Goal: Information Seeking & Learning: Learn about a topic

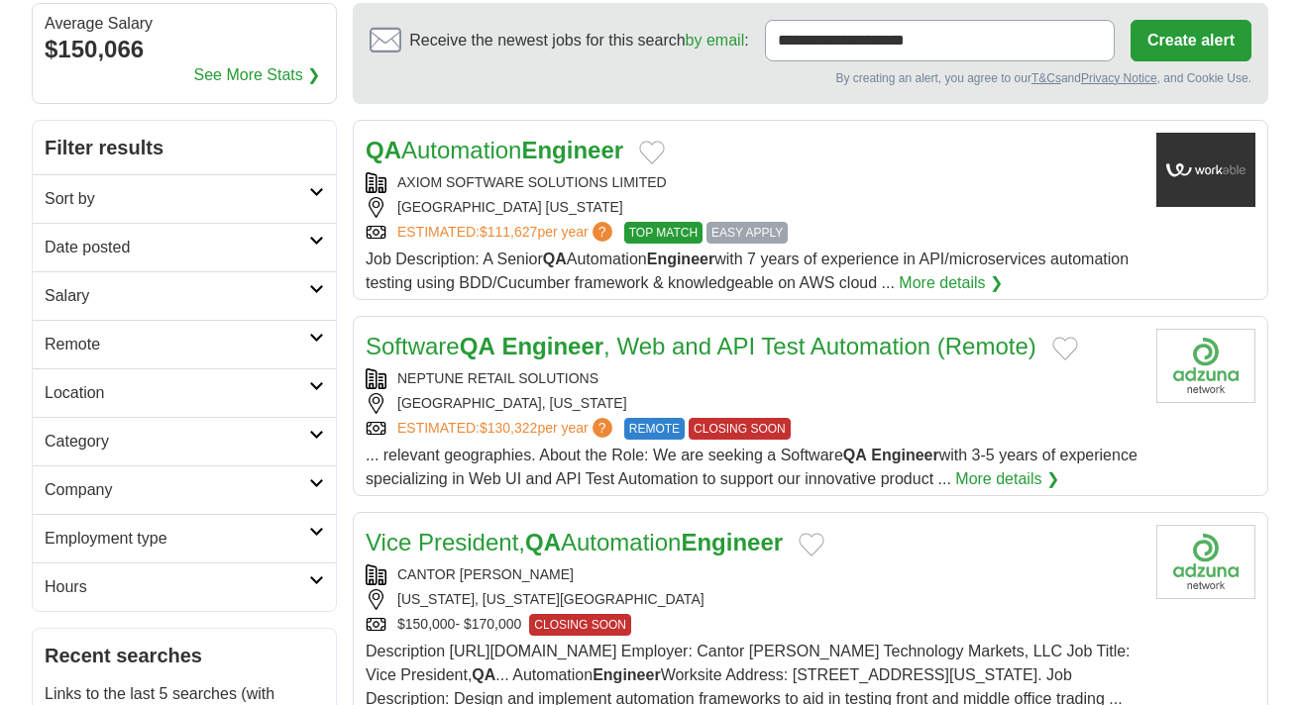
scroll to position [184, 0]
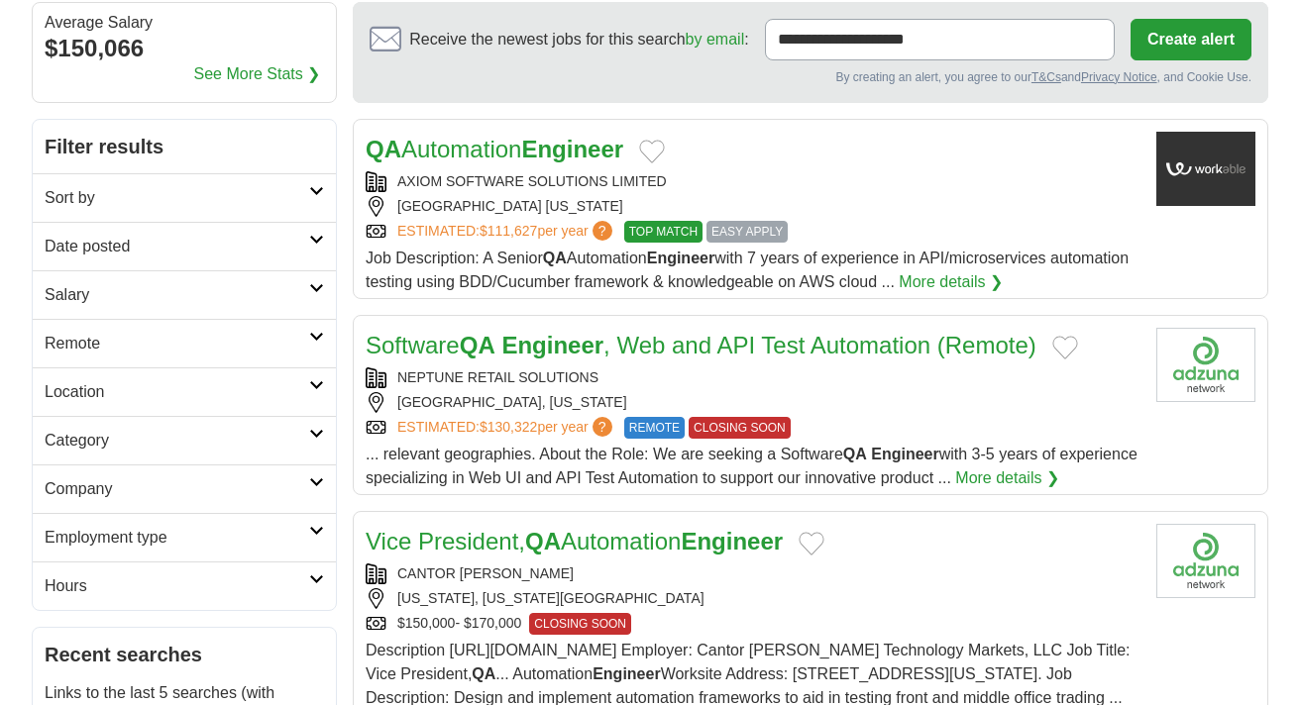
click at [310, 186] on icon at bounding box center [316, 191] width 15 height 10
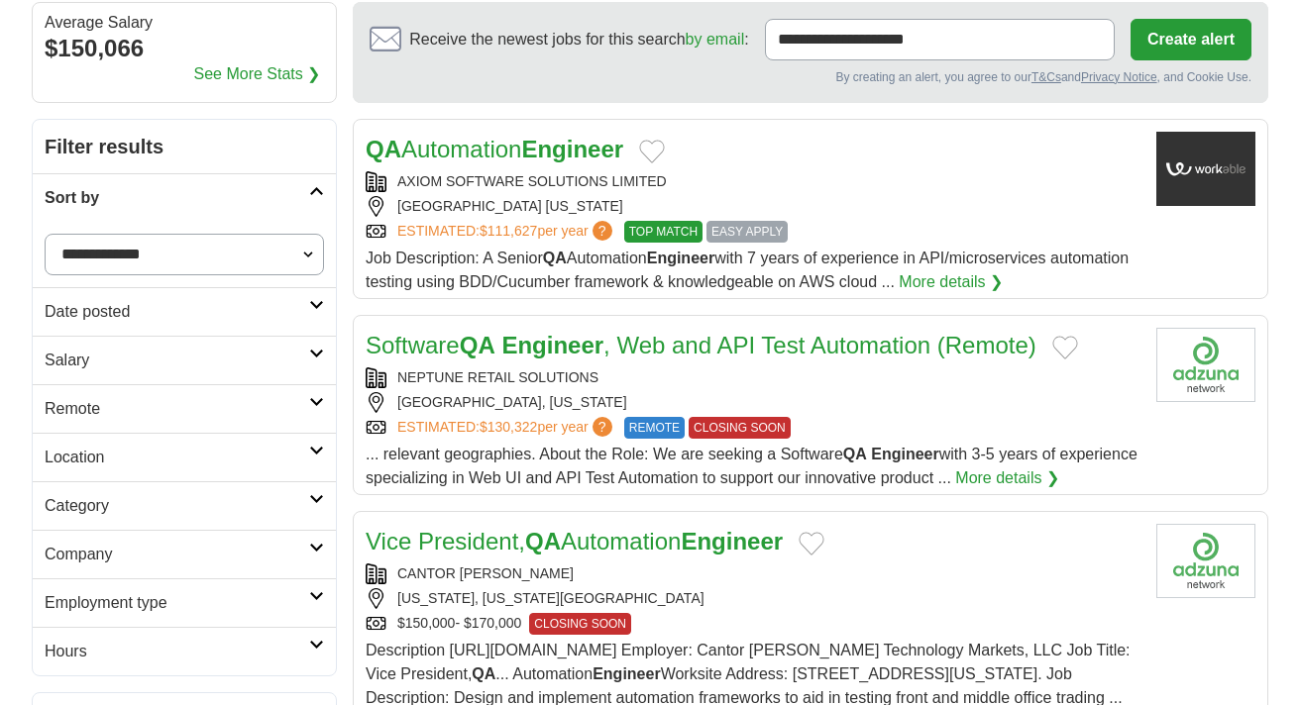
click at [314, 246] on select "**********" at bounding box center [184, 255] width 279 height 42
click at [316, 198] on link "Sort by" at bounding box center [184, 197] width 303 height 49
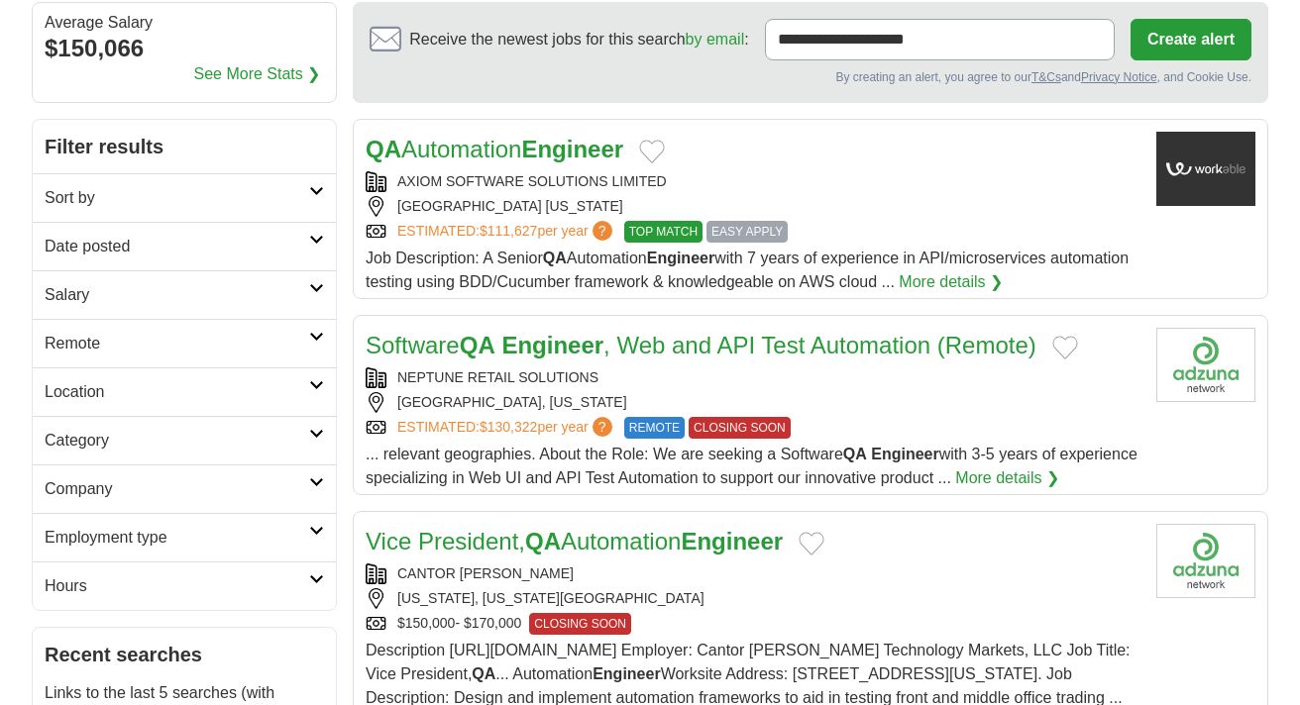
click at [317, 239] on icon at bounding box center [316, 240] width 15 height 10
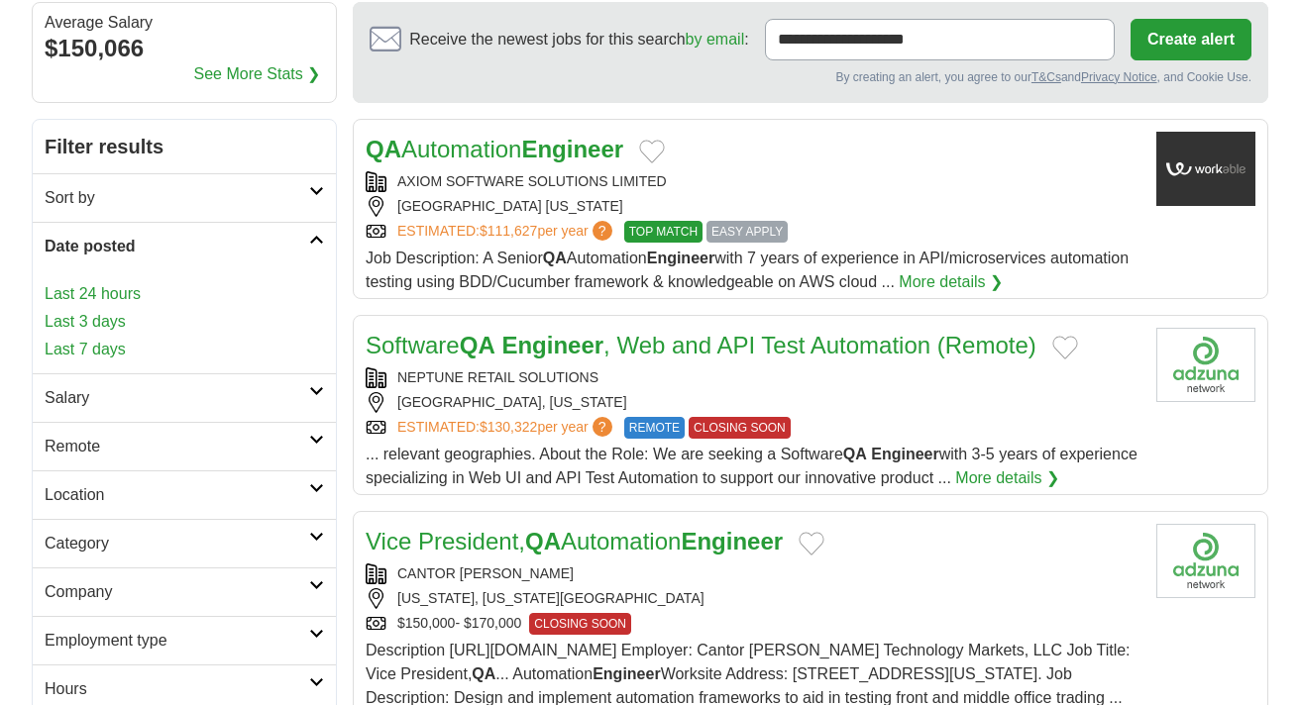
click at [75, 297] on link "Last 24 hours" at bounding box center [184, 294] width 279 height 24
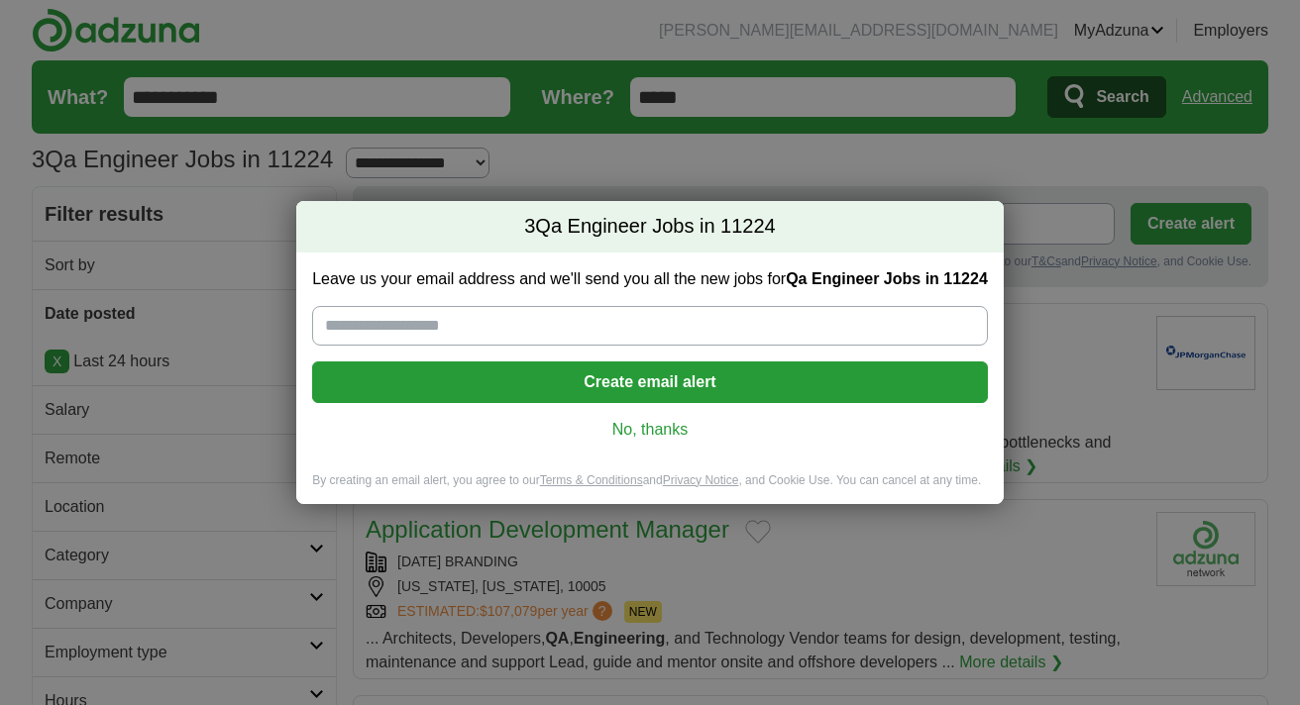
click at [664, 426] on link "No, thanks" at bounding box center [650, 430] width 644 height 22
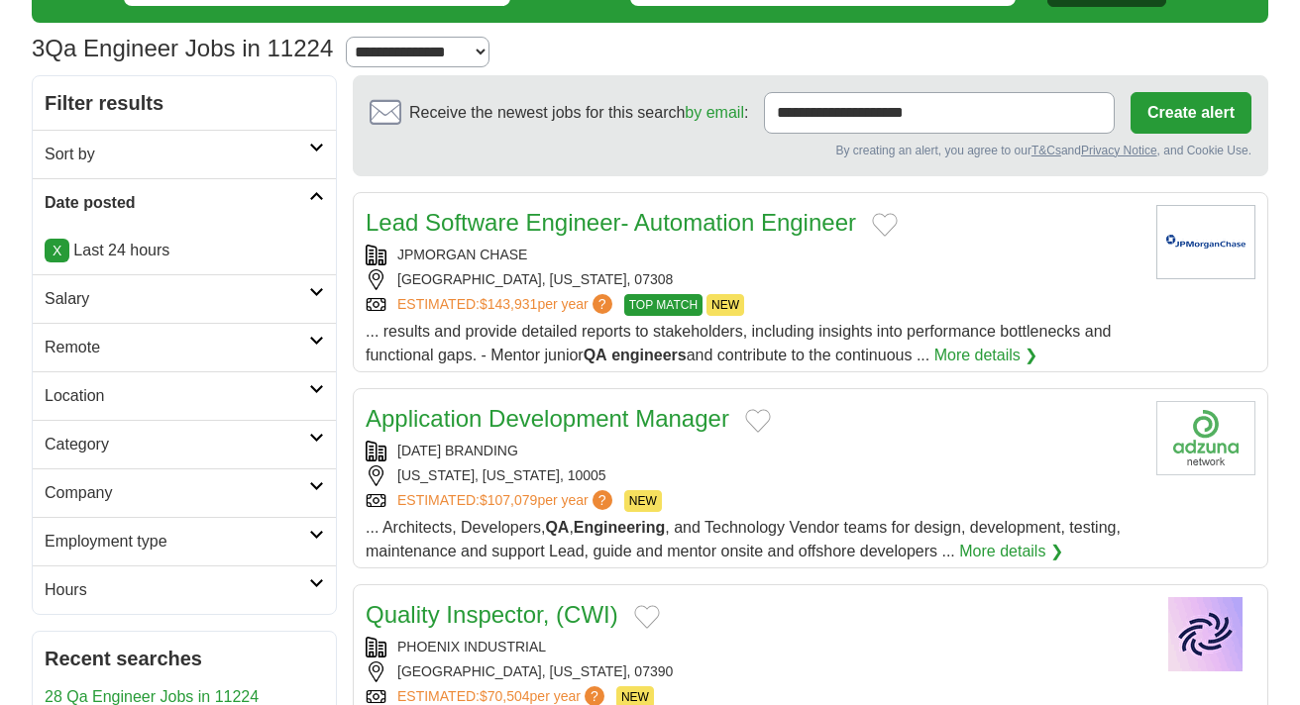
scroll to position [119, 0]
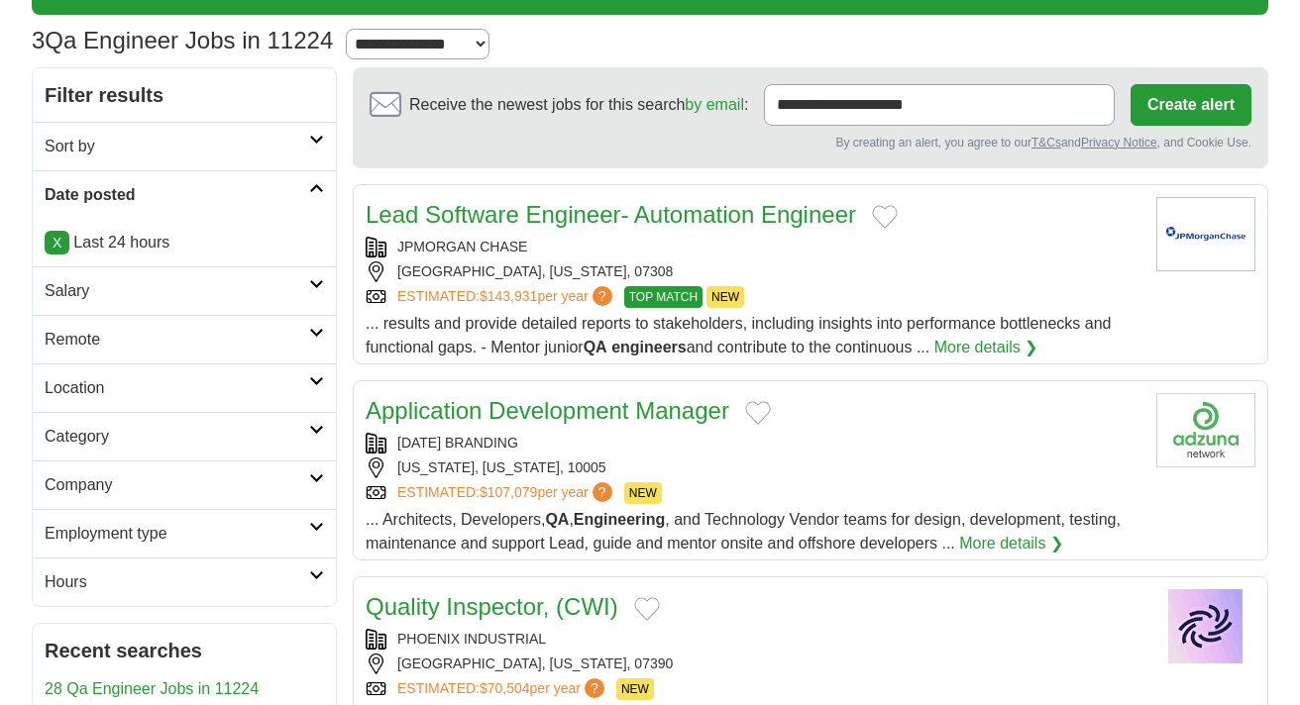
click at [320, 380] on icon at bounding box center [316, 382] width 15 height 10
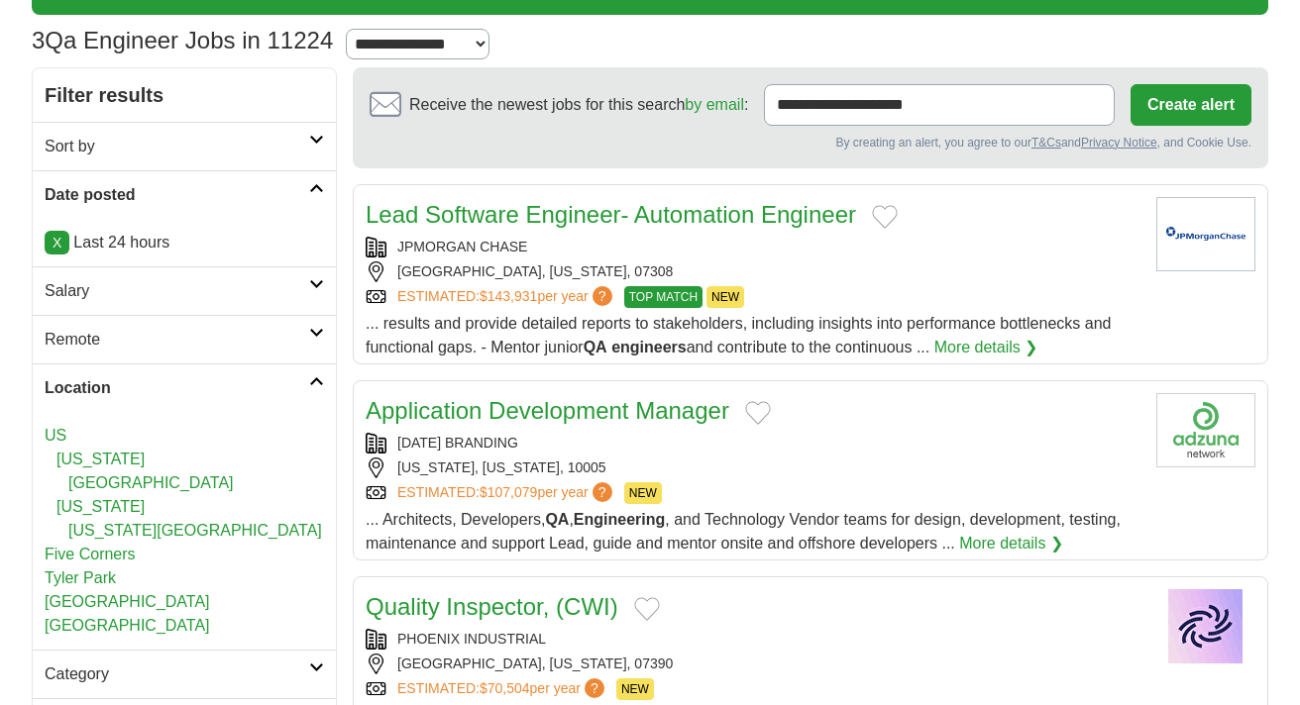
click at [151, 532] on link "[US_STATE][GEOGRAPHIC_DATA]" at bounding box center [195, 530] width 254 height 17
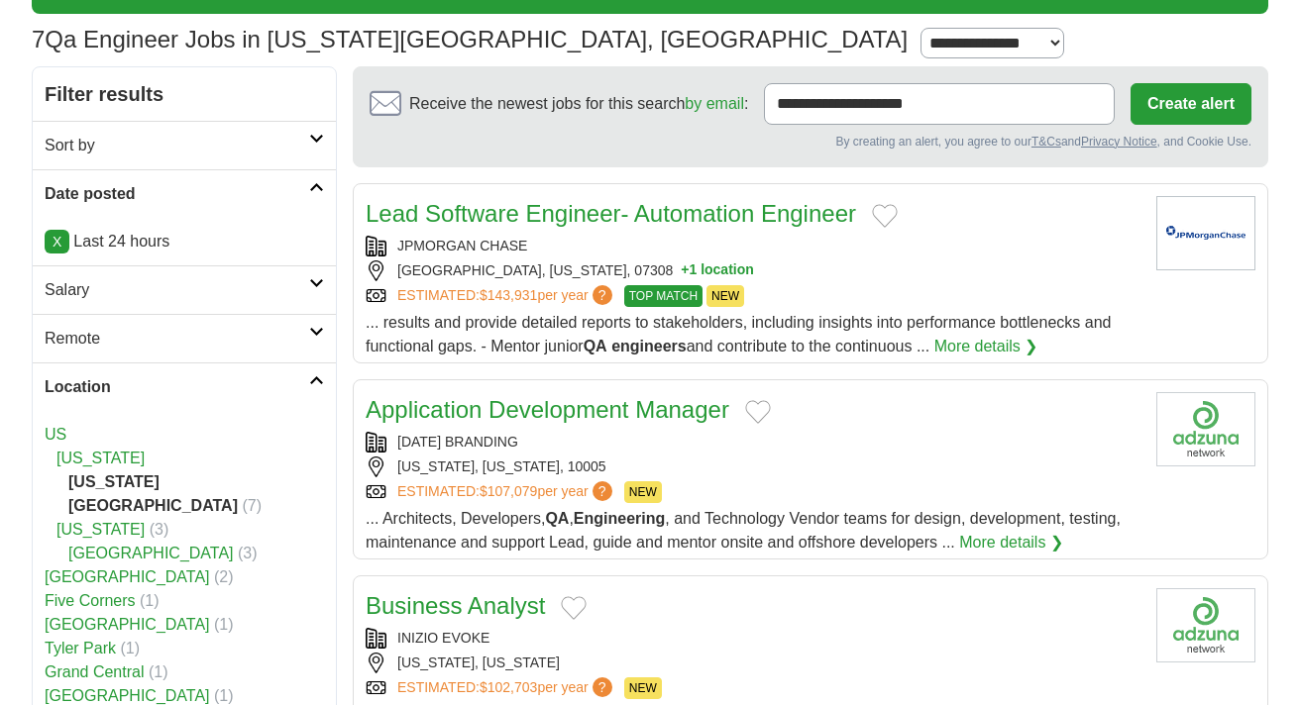
scroll to position [122, 0]
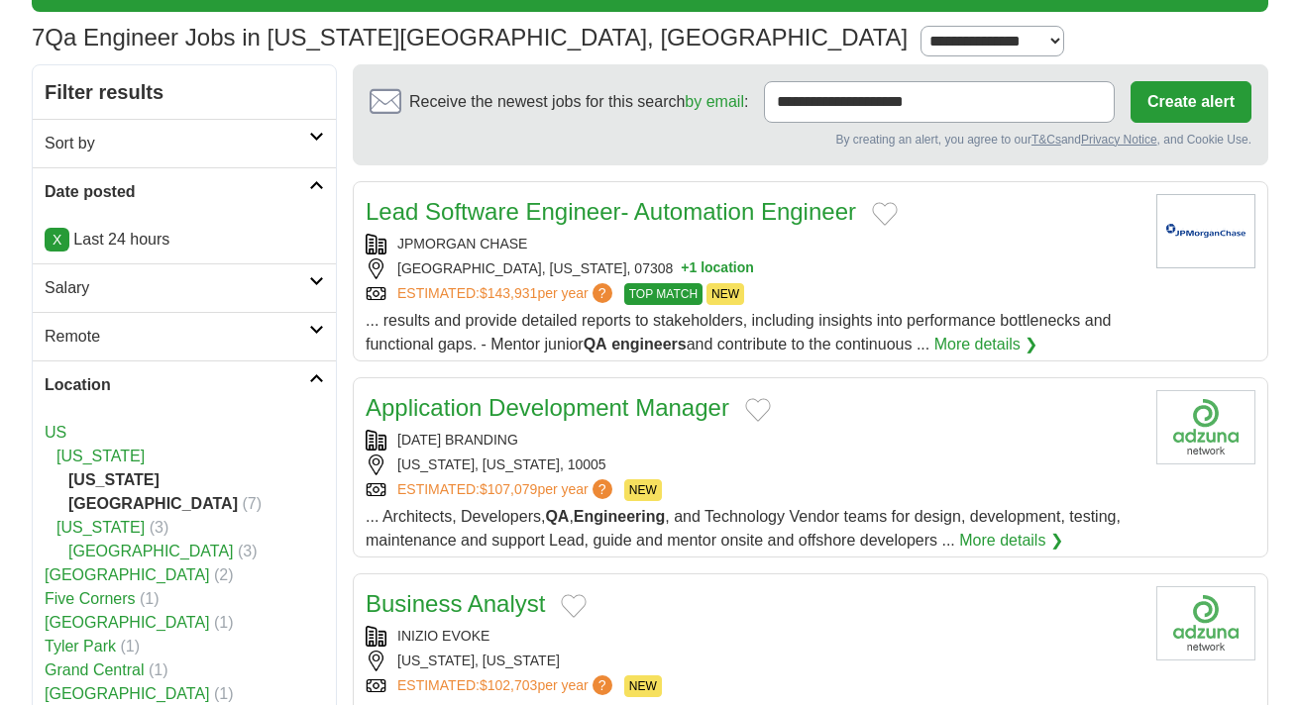
click at [683, 266] on button "+ 1 location" at bounding box center [717, 269] width 73 height 21
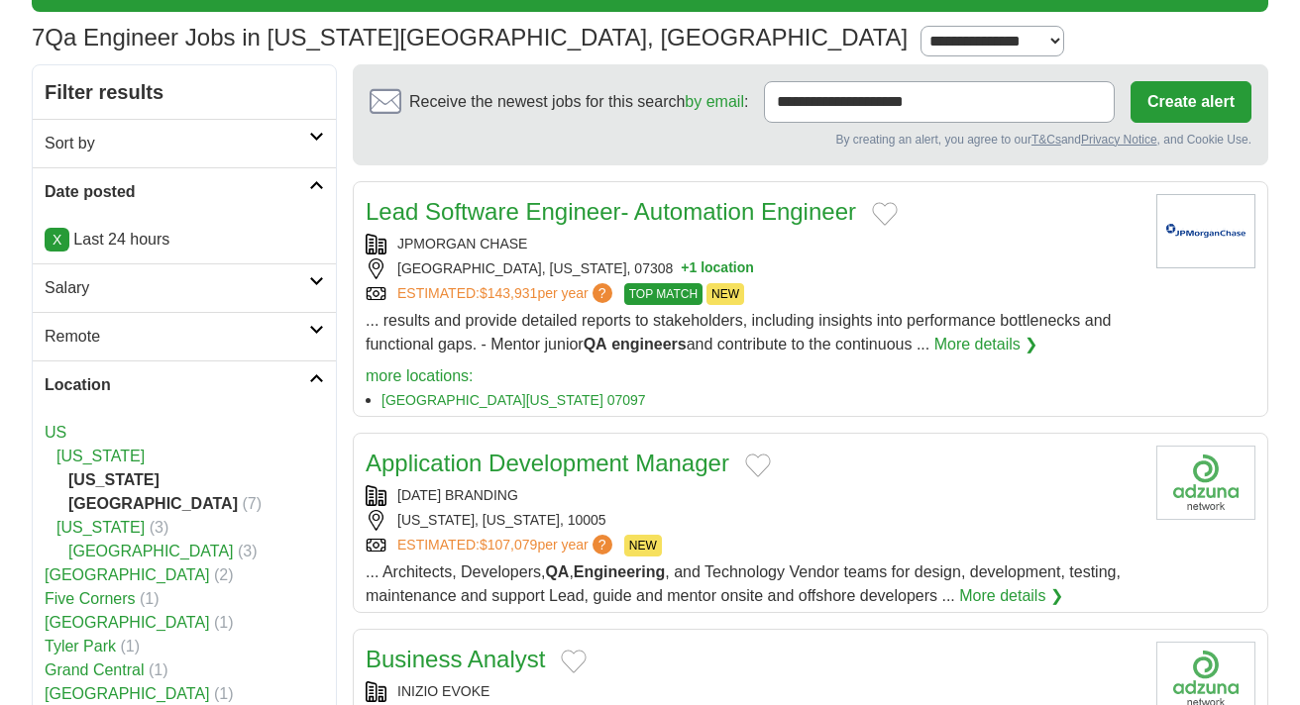
click at [681, 267] on button "+ 1 location" at bounding box center [717, 269] width 73 height 21
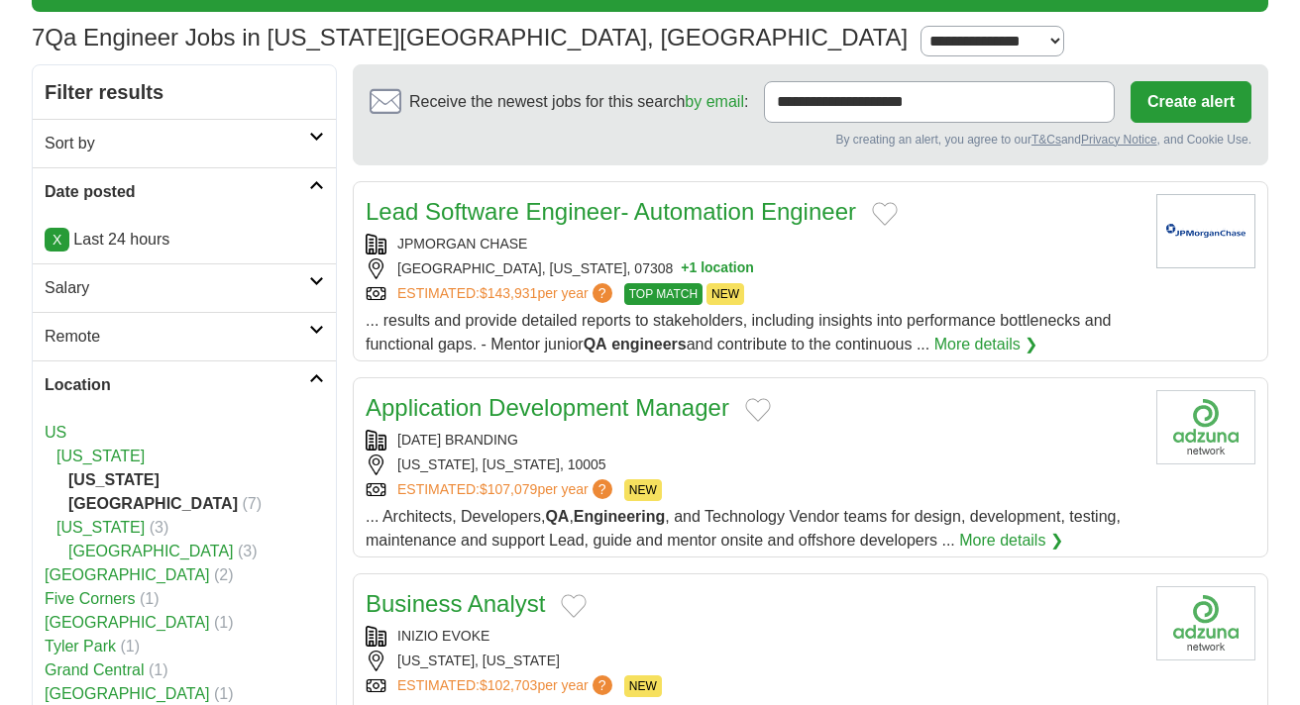
click at [681, 267] on button "+ 1 location" at bounding box center [717, 269] width 73 height 21
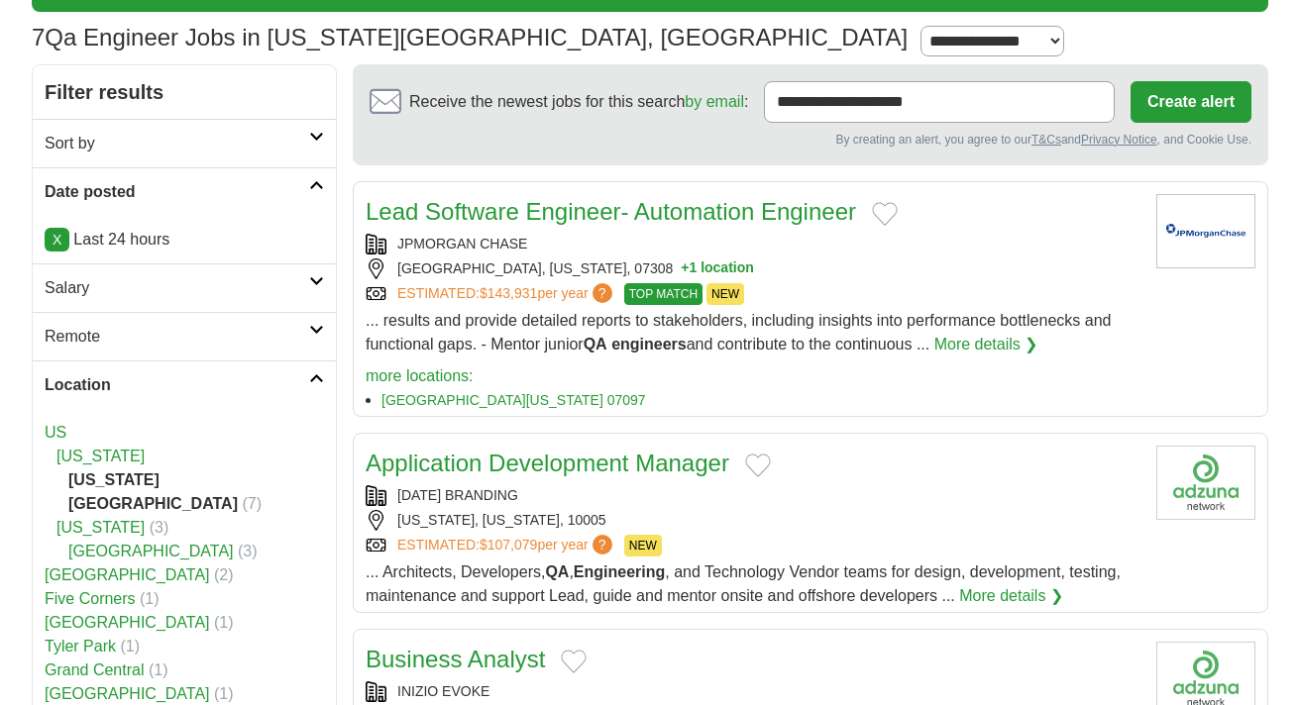
click at [681, 267] on button "+ 1 location" at bounding box center [717, 269] width 73 height 21
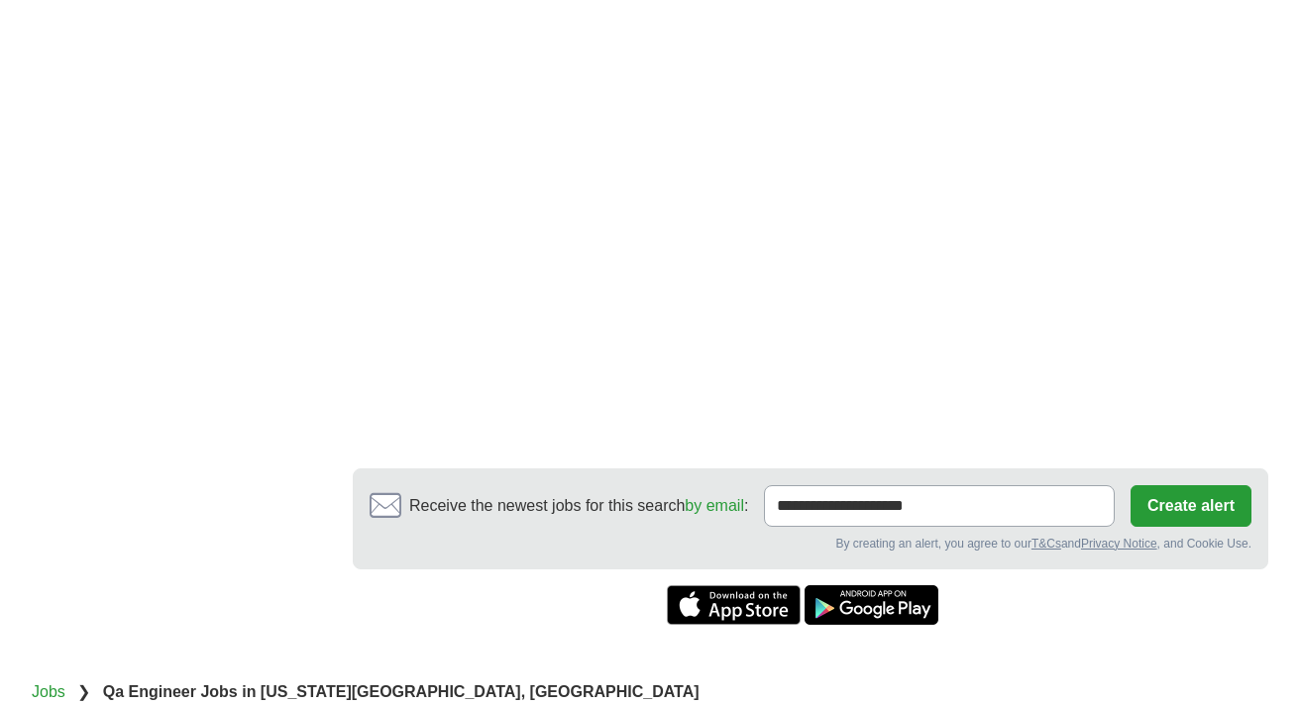
scroll to position [1703, 0]
